Goal: Task Accomplishment & Management: Complete application form

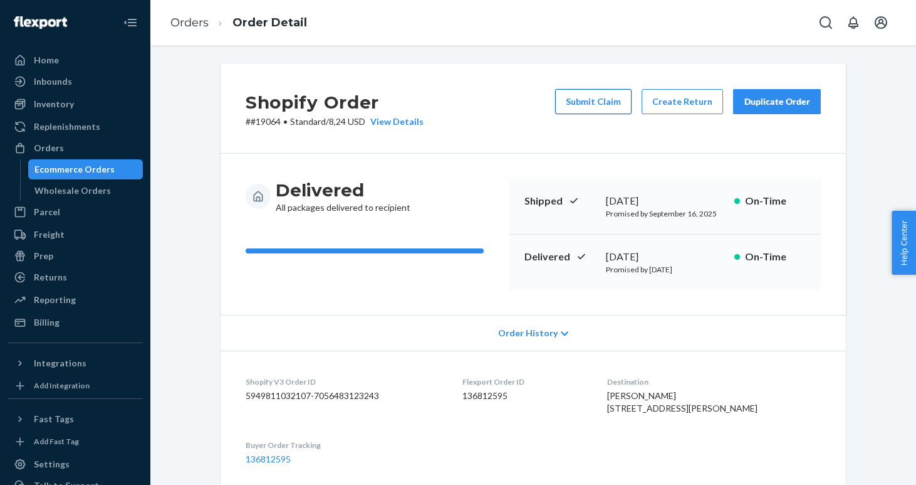
click at [594, 100] on button "Submit Claim" at bounding box center [593, 101] width 76 height 25
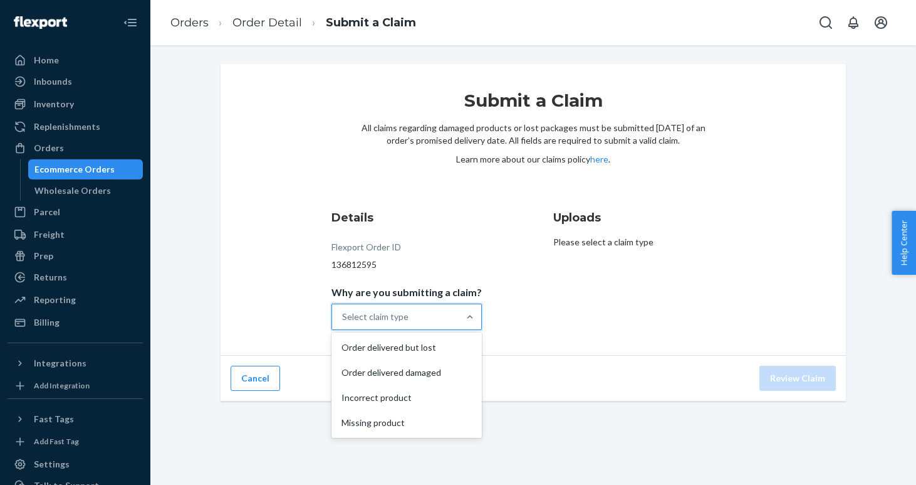
click at [416, 319] on div "Select claim type" at bounding box center [395, 316] width 127 height 25
click at [344, 319] on input "Why are you submitting a claim? option Order delivered but lost focused, 1 of 4…" at bounding box center [342, 316] width 1 height 13
click at [425, 420] on div "Missing product" at bounding box center [406, 422] width 145 height 25
click at [344, 323] on input "Why are you submitting a claim? option Missing product focused, 4 of 4. 4 resul…" at bounding box center [342, 316] width 1 height 13
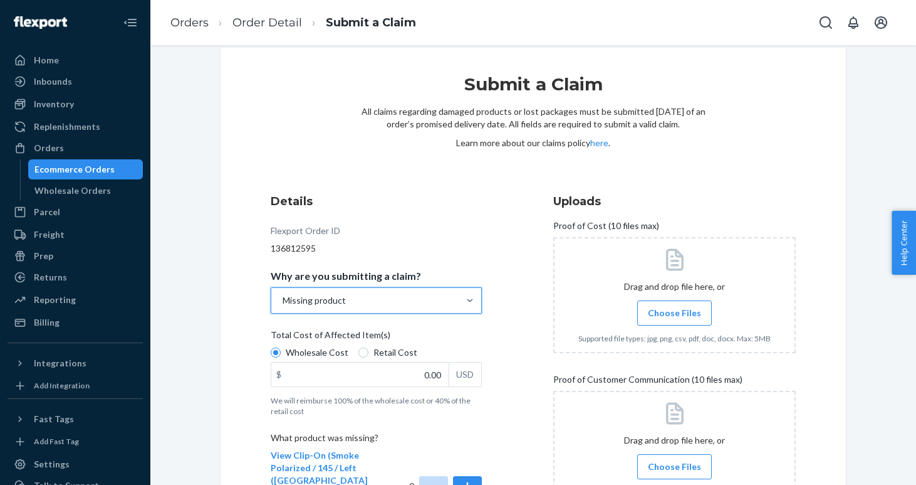
scroll to position [19, 0]
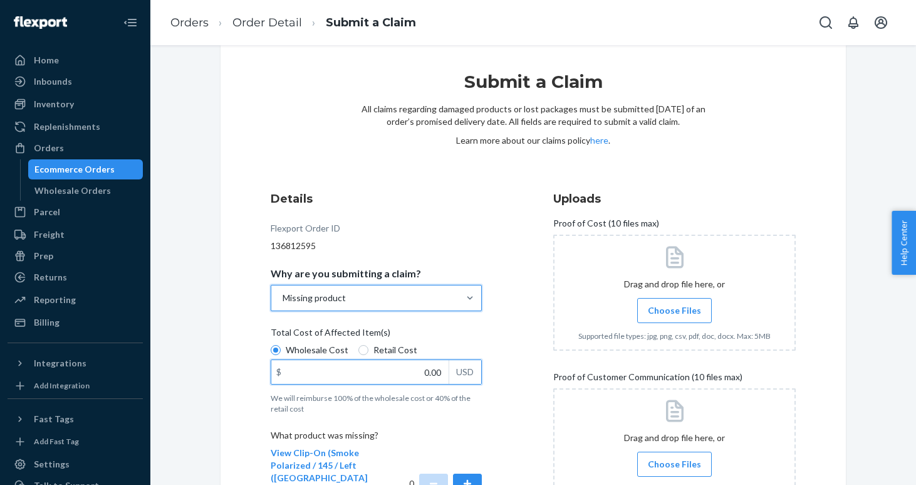
click at [395, 374] on input "0.00" at bounding box center [359, 372] width 177 height 24
type input "79.00"
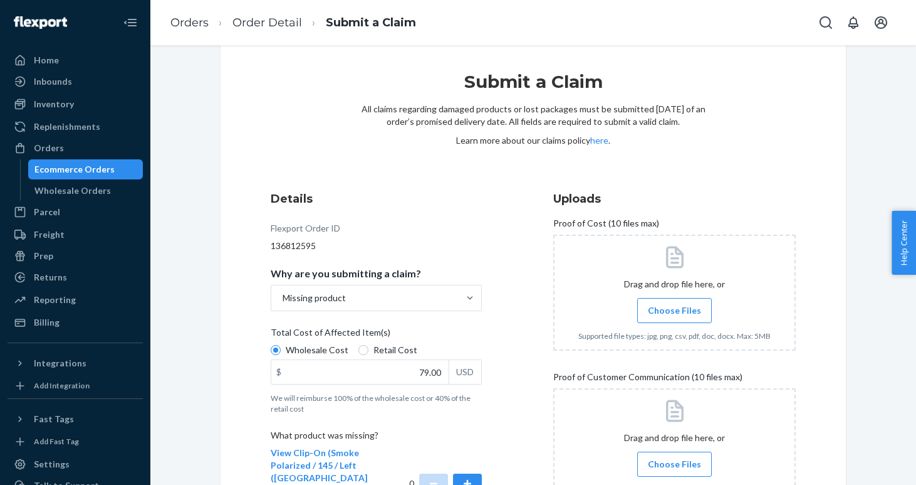
click at [688, 318] on label "Choose Files" at bounding box center [675, 310] width 75 height 25
click at [675, 317] on input "Choose Files" at bounding box center [674, 310] width 1 height 14
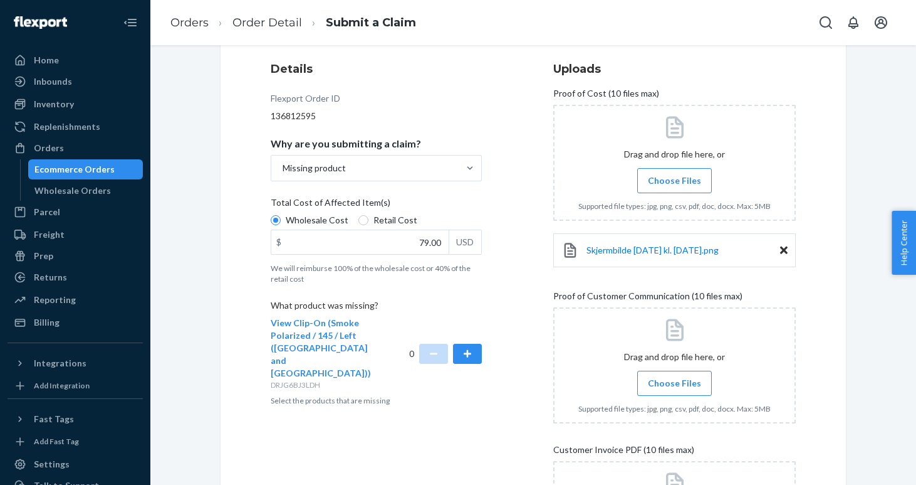
scroll to position [151, 0]
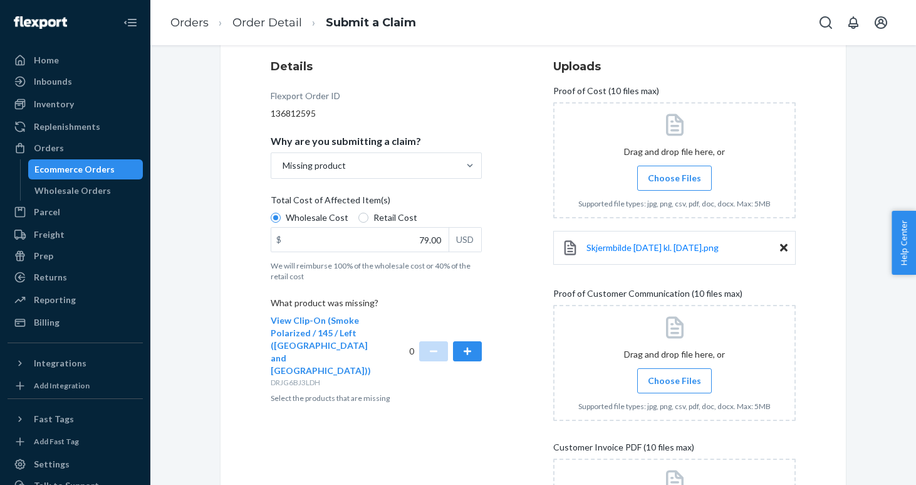
click at [700, 374] on label "Choose Files" at bounding box center [675, 380] width 75 height 25
click at [675, 374] on input "Choose Files" at bounding box center [674, 381] width 1 height 14
click at [688, 381] on span "Choose Files" at bounding box center [674, 380] width 53 height 13
click at [675, 381] on input "Choose Files" at bounding box center [674, 381] width 1 height 14
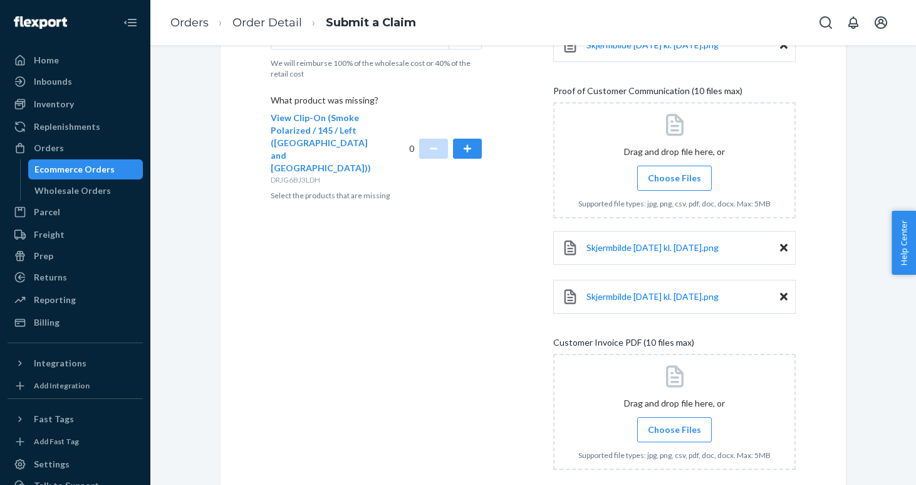
scroll to position [356, 0]
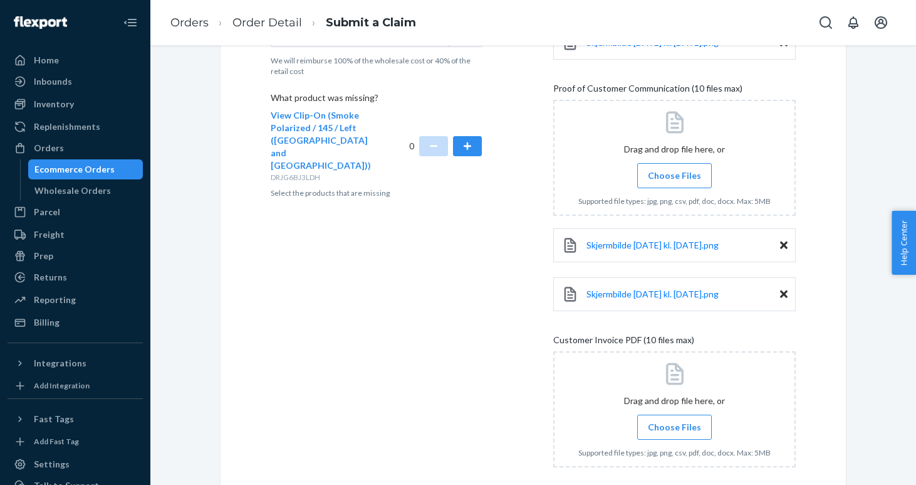
click at [688, 432] on span "Choose Files" at bounding box center [674, 427] width 53 height 13
click at [675, 432] on input "Choose Files" at bounding box center [674, 427] width 1 height 14
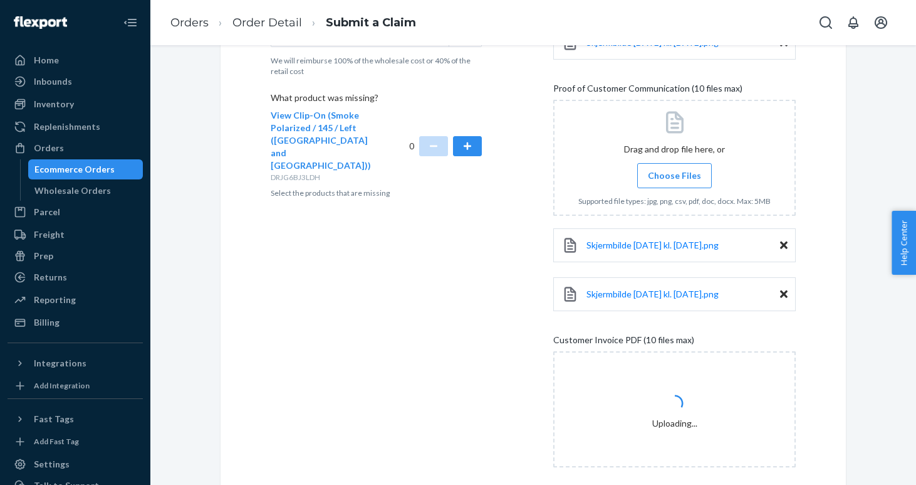
scroll to position [485, 0]
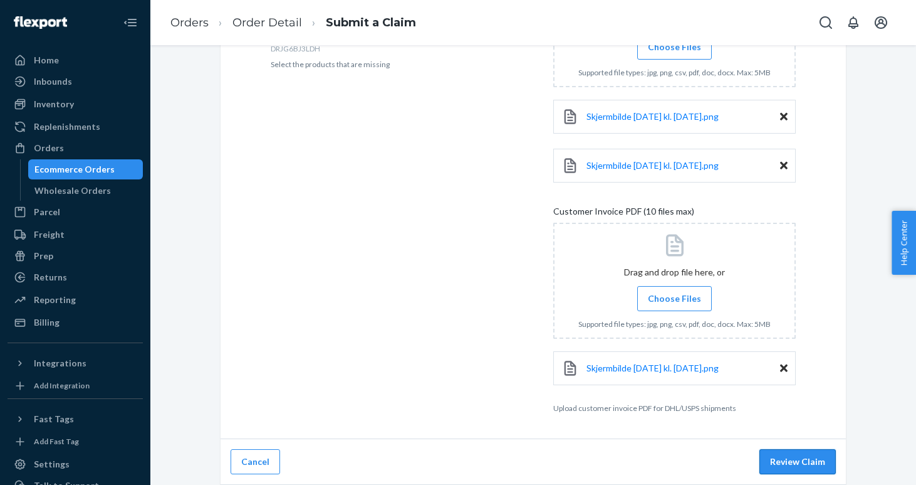
click at [799, 466] on button "Review Claim" at bounding box center [798, 461] width 76 height 25
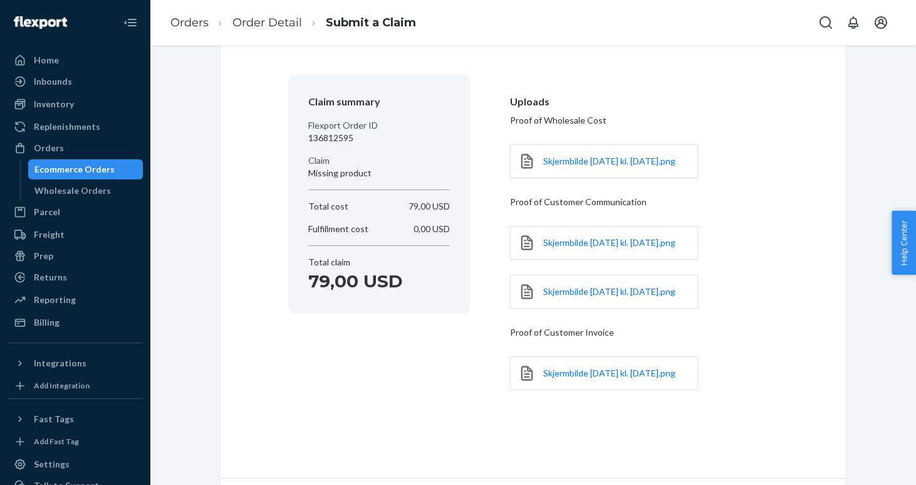
scroll to position [147, 0]
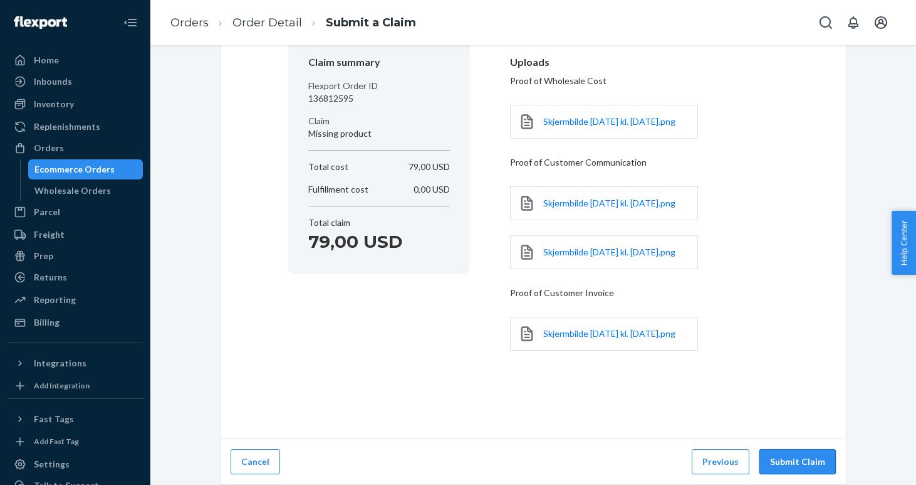
click at [806, 461] on button "Submit Claim" at bounding box center [798, 461] width 76 height 25
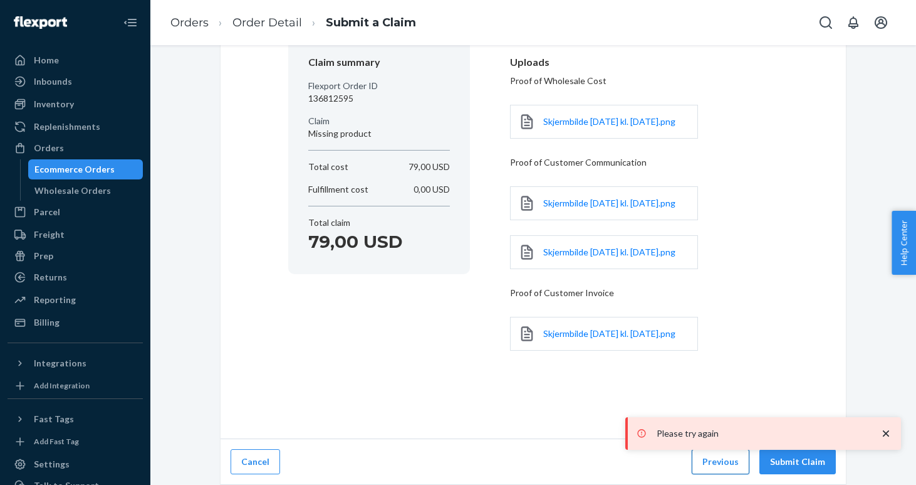
click at [730, 465] on button "Previous" at bounding box center [721, 461] width 58 height 25
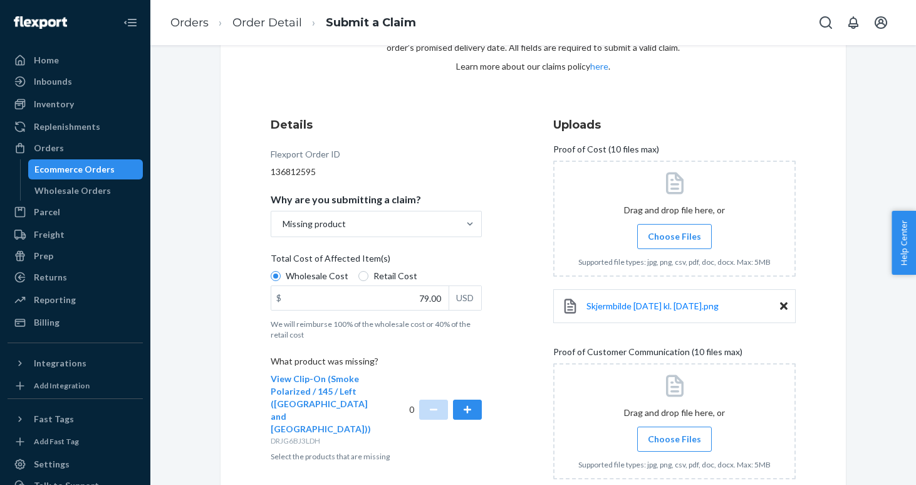
scroll to position [95, 0]
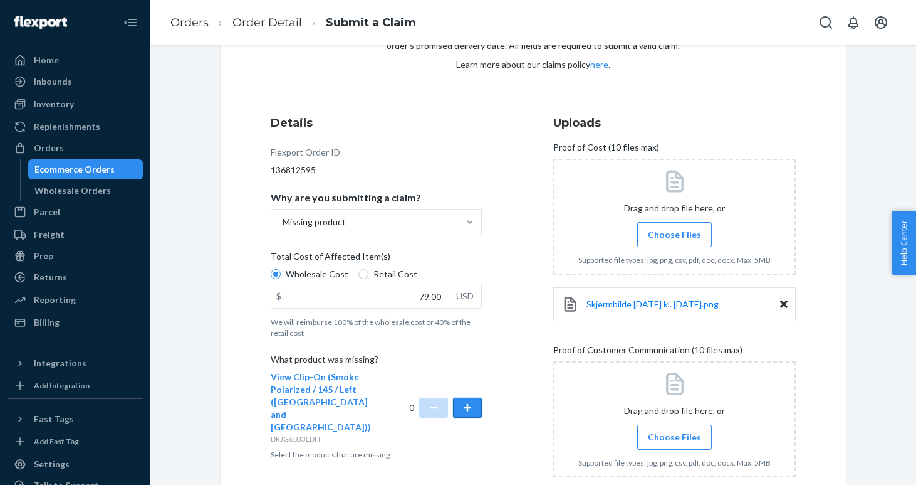
click at [469, 397] on button "button" at bounding box center [467, 407] width 29 height 20
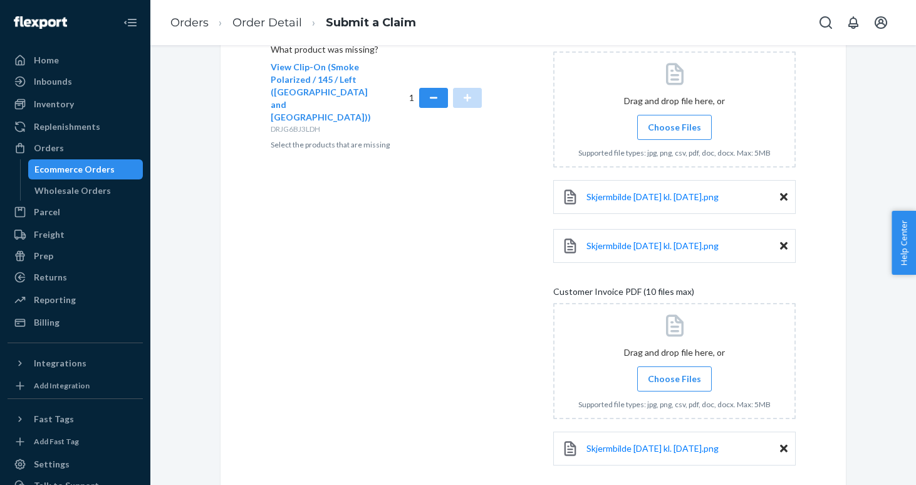
scroll to position [485, 0]
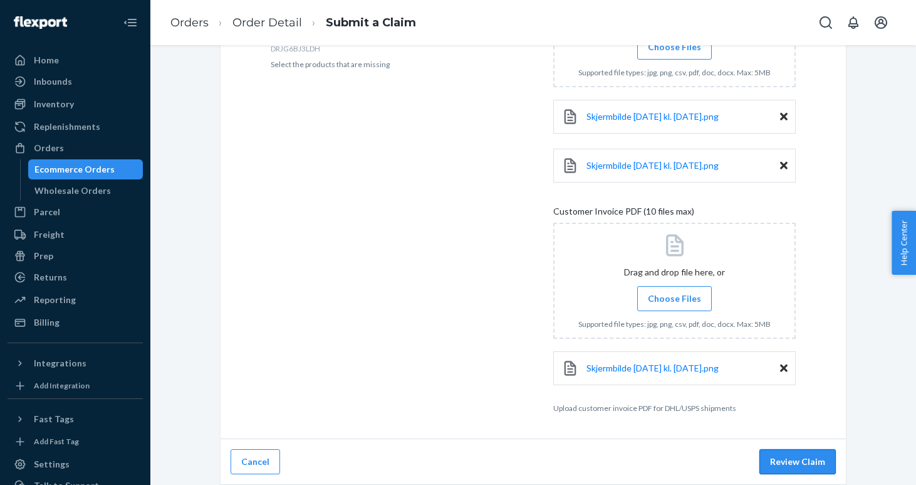
click at [797, 462] on button "Review Claim" at bounding box center [798, 461] width 76 height 25
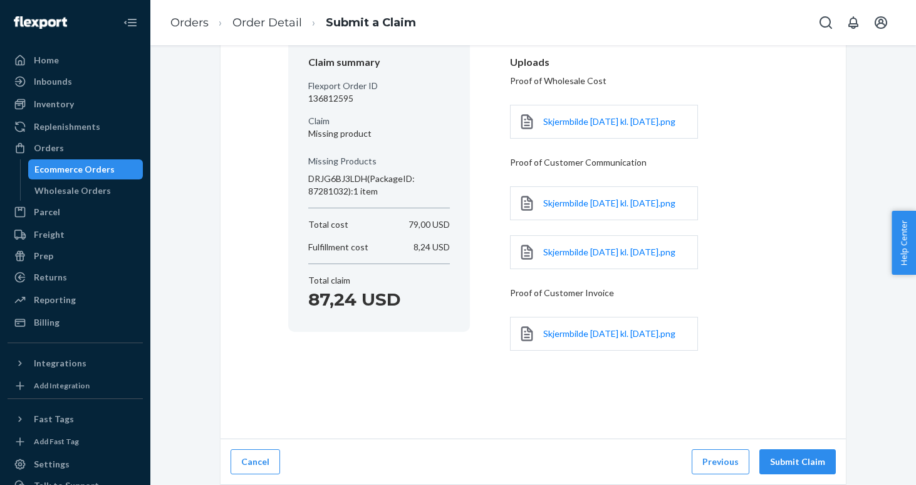
scroll to position [147, 0]
click at [797, 462] on button "Submit Claim" at bounding box center [798, 461] width 76 height 25
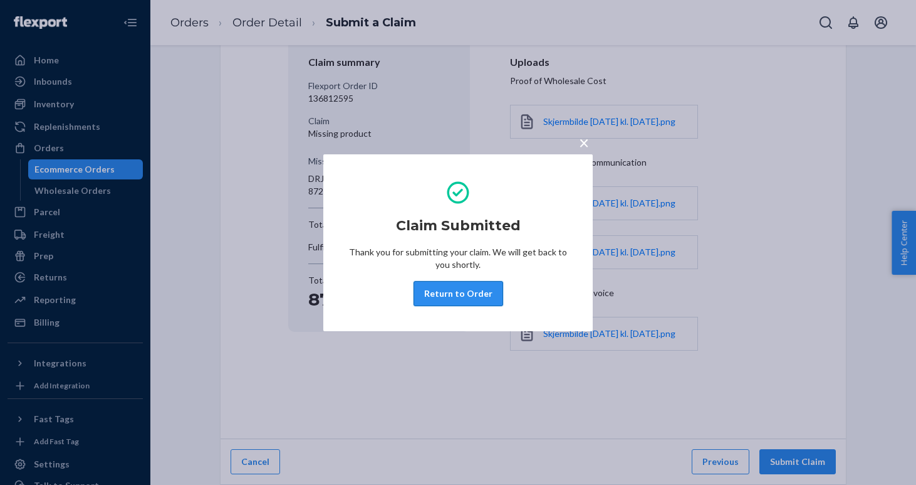
click at [464, 297] on button "Return to Order" at bounding box center [459, 293] width 90 height 25
